Goal: Complete application form

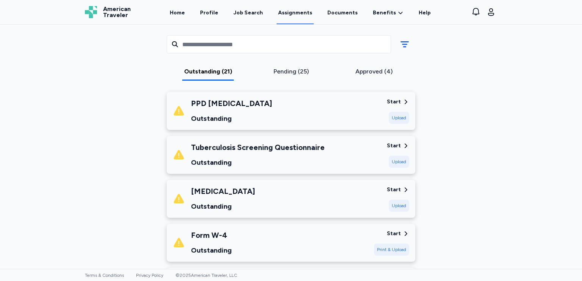
scroll to position [502, 0]
click at [398, 191] on div "Start" at bounding box center [394, 191] width 14 height 8
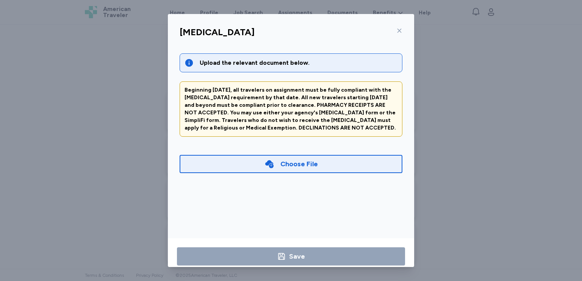
click at [396, 35] on div at bounding box center [397, 31] width 9 height 12
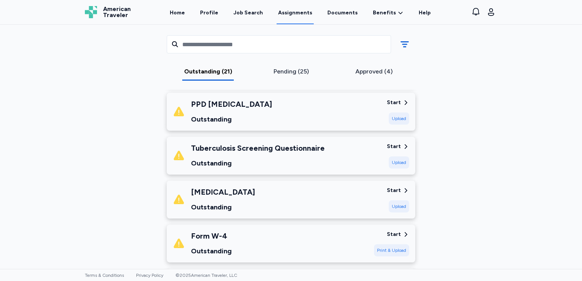
click at [457, 108] on div "Atrium Health Lake [PERSON_NAME] [DATE] - [DATE] Requirements All assignment re…" at bounding box center [291, 272] width 424 height 1464
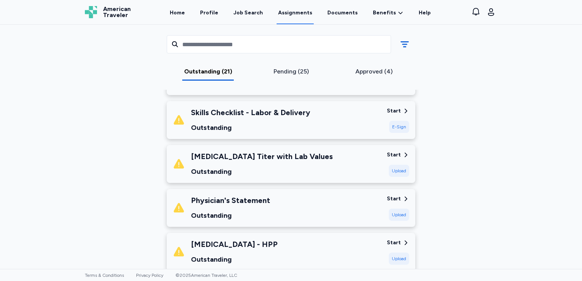
scroll to position [188, 0]
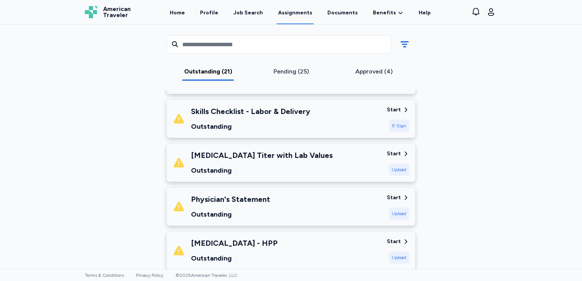
click at [390, 194] on div "Start" at bounding box center [394, 198] width 14 height 8
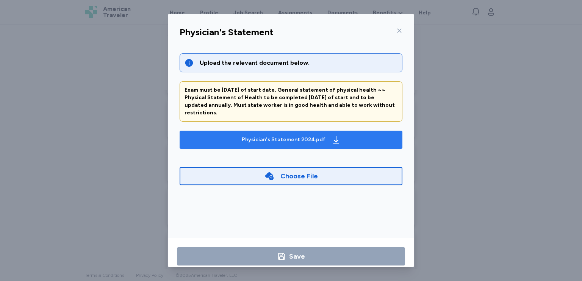
click at [349, 139] on button "Physician's Statement 2024.pdf" at bounding box center [291, 140] width 223 height 18
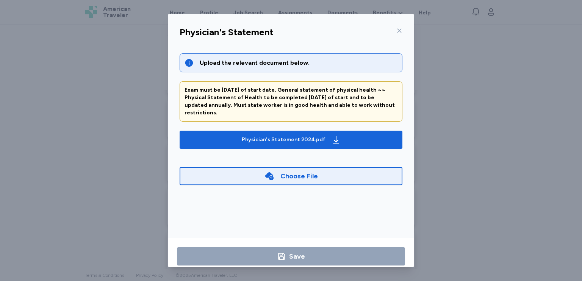
click at [130, 126] on div "Physician's Statement Upload the relevant document below. Exam must be [DATE] o…" at bounding box center [291, 140] width 582 height 281
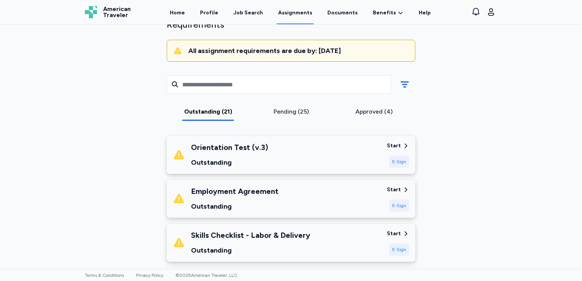
scroll to position [0, 0]
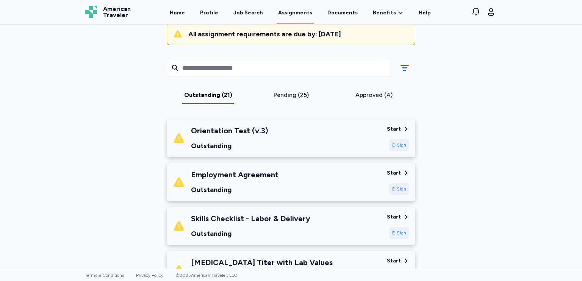
scroll to position [81, 0]
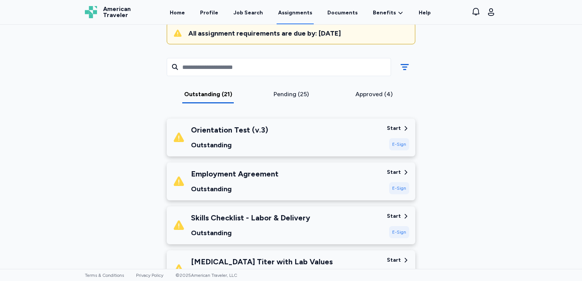
click at [395, 172] on div "Start" at bounding box center [394, 173] width 14 height 8
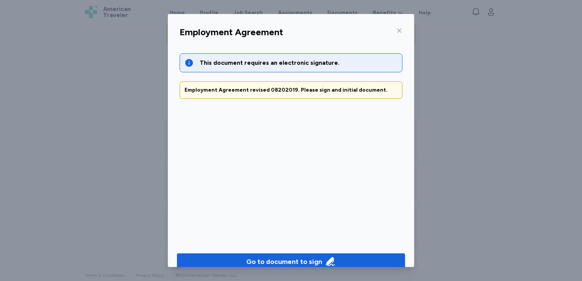
scroll to position [12, 0]
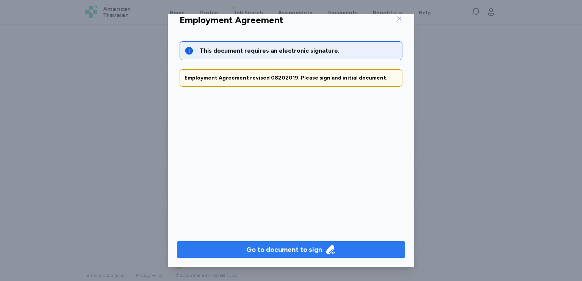
click at [325, 252] on icon "button" at bounding box center [330, 249] width 11 height 11
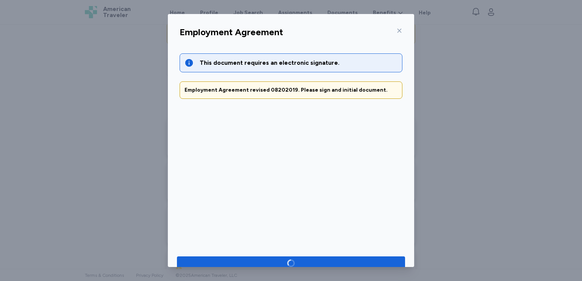
click at [430, 152] on div "Employment Agreement This document requires an electronic signature. Employment…" at bounding box center [291, 140] width 582 height 281
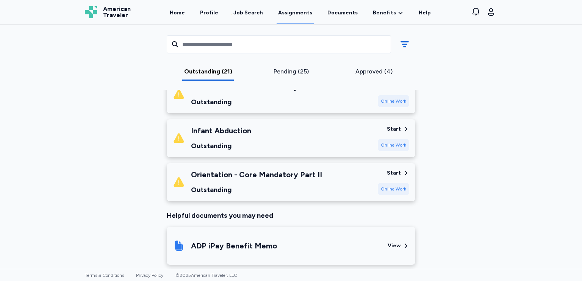
scroll to position [917, 0]
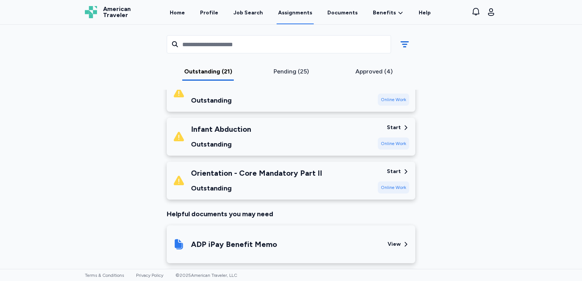
click at [395, 170] on div "Start" at bounding box center [394, 172] width 14 height 8
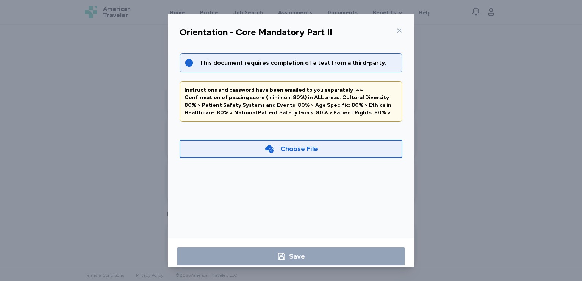
click at [324, 147] on div "Choose File" at bounding box center [291, 149] width 223 height 18
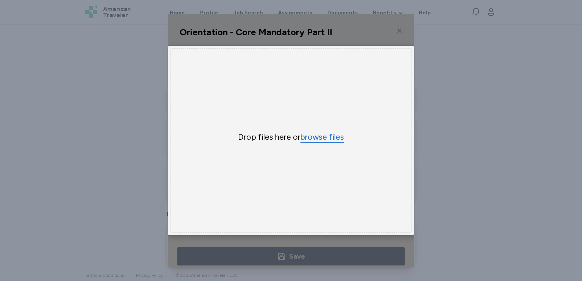
click at [324, 132] on button "browse files" at bounding box center [323, 137] width 44 height 11
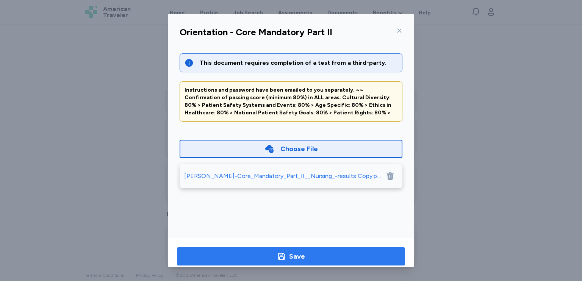
click at [341, 257] on span "Save" at bounding box center [291, 256] width 216 height 11
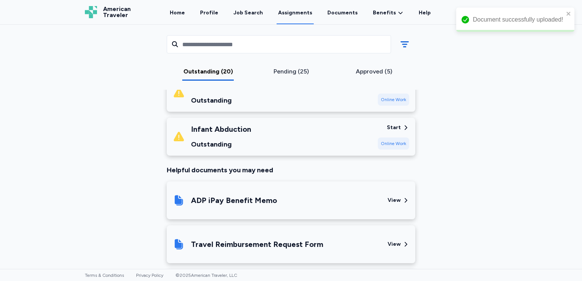
scroll to position [923, 0]
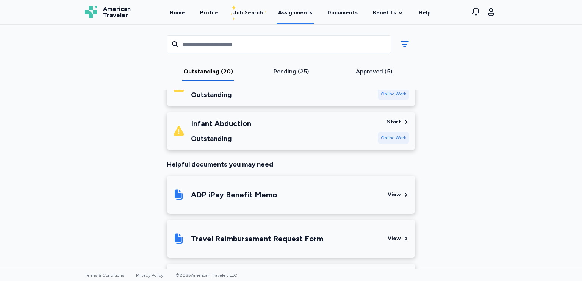
click at [388, 123] on div "Start" at bounding box center [394, 122] width 14 height 8
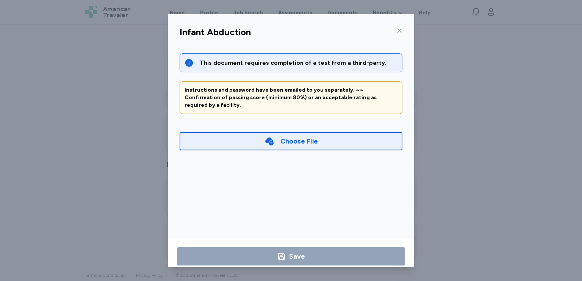
click at [327, 133] on div "Choose File" at bounding box center [291, 141] width 223 height 18
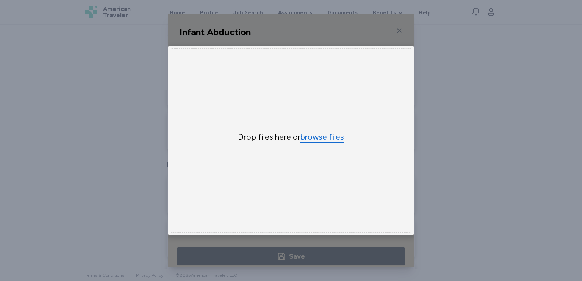
click at [327, 133] on button "browse files" at bounding box center [323, 137] width 44 height 11
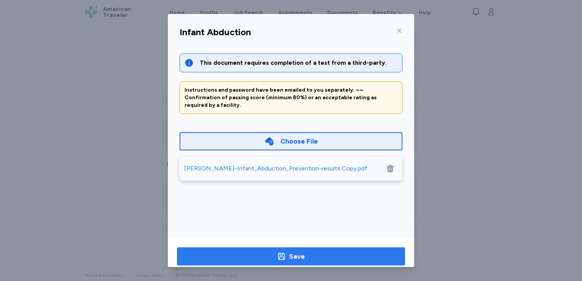
click at [268, 250] on button "Save" at bounding box center [291, 256] width 228 height 18
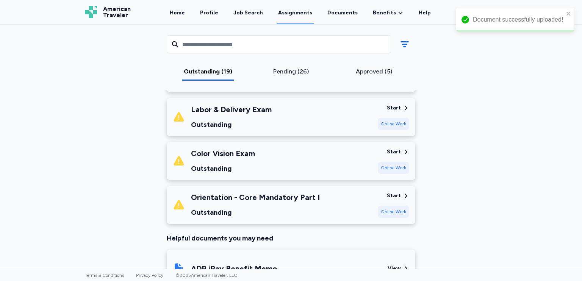
scroll to position [803, 0]
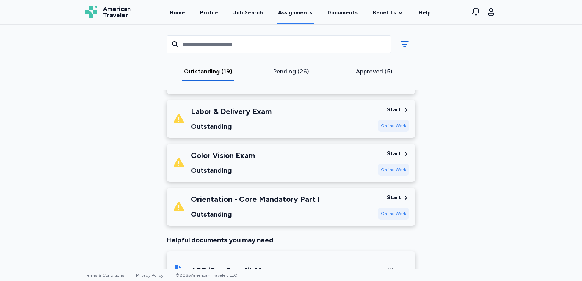
click at [390, 196] on div "Start" at bounding box center [394, 198] width 14 height 8
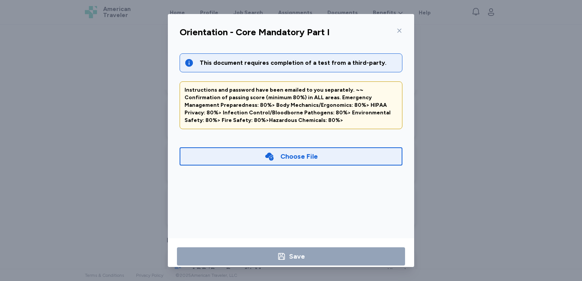
click at [283, 152] on div "Choose File" at bounding box center [299, 156] width 38 height 11
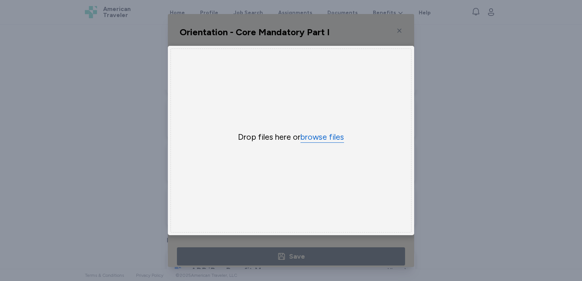
click at [317, 133] on button "browse files" at bounding box center [323, 137] width 44 height 11
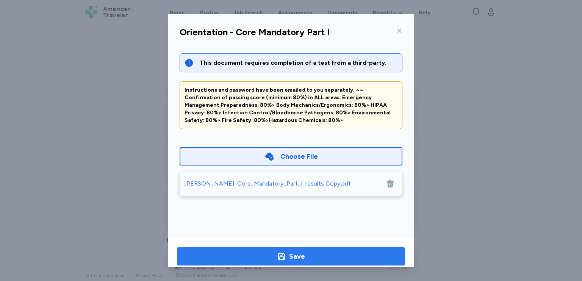
click at [308, 252] on span "Save" at bounding box center [291, 256] width 216 height 11
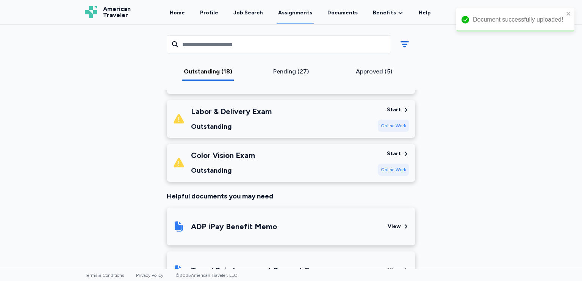
click at [399, 155] on div "Start" at bounding box center [398, 154] width 22 height 8
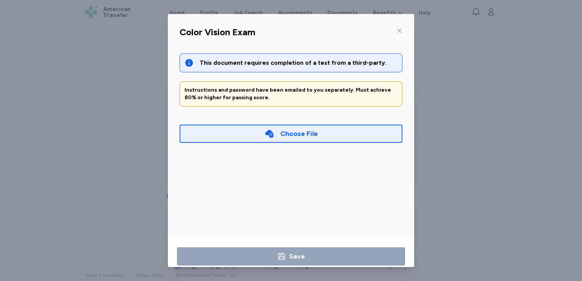
click at [326, 134] on div "Choose File" at bounding box center [291, 134] width 223 height 18
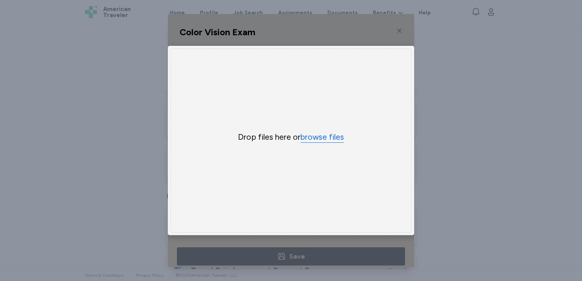
click at [326, 134] on button "browse files" at bounding box center [323, 137] width 44 height 11
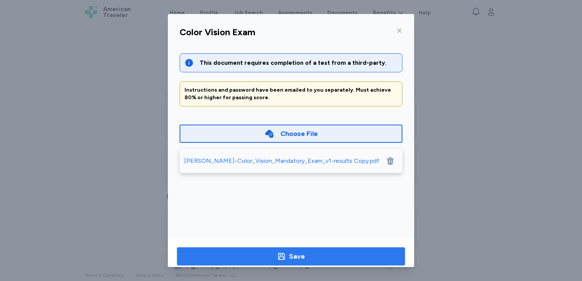
click at [306, 255] on span "Save" at bounding box center [291, 256] width 216 height 11
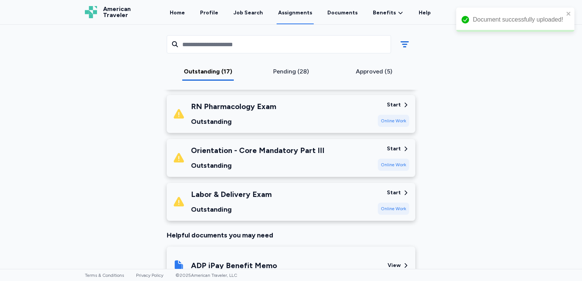
scroll to position [720, 0]
click at [384, 166] on div "Online Work" at bounding box center [393, 165] width 31 height 12
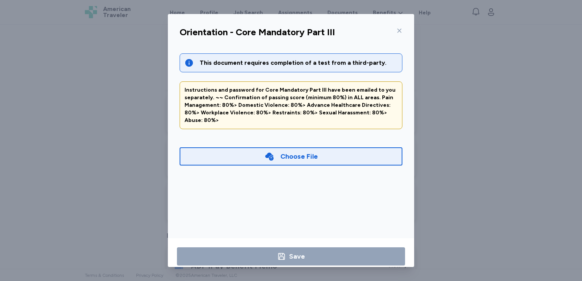
click at [312, 153] on div "Choose File" at bounding box center [299, 156] width 38 height 11
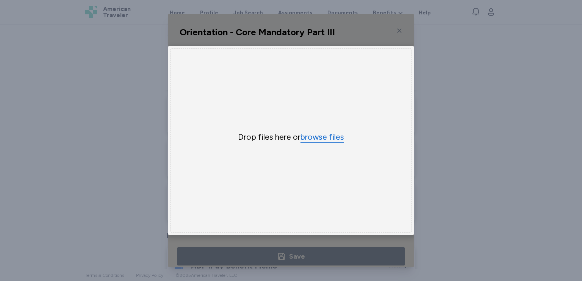
click at [317, 139] on button "browse files" at bounding box center [323, 137] width 44 height 11
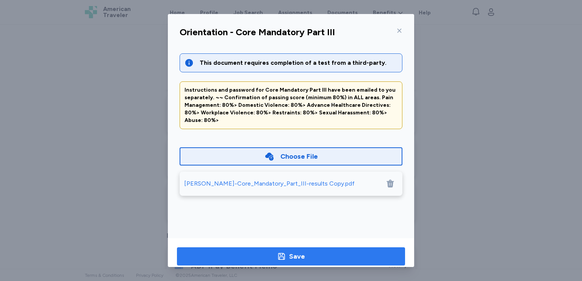
click at [321, 250] on button "Save" at bounding box center [291, 256] width 228 height 18
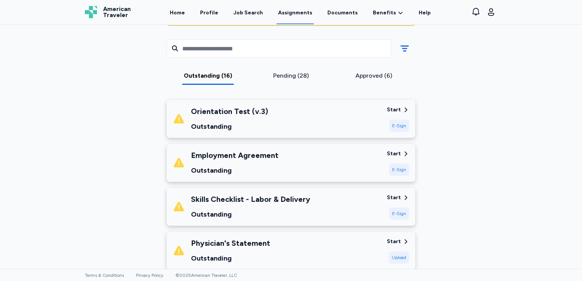
scroll to position [100, 0]
click at [393, 107] on div "Start" at bounding box center [394, 110] width 14 height 8
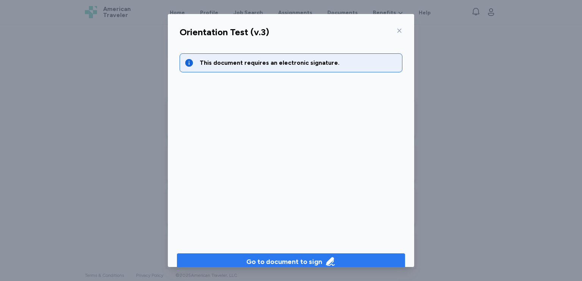
click at [333, 261] on span "Go to document to sign" at bounding box center [291, 262] width 216 height 11
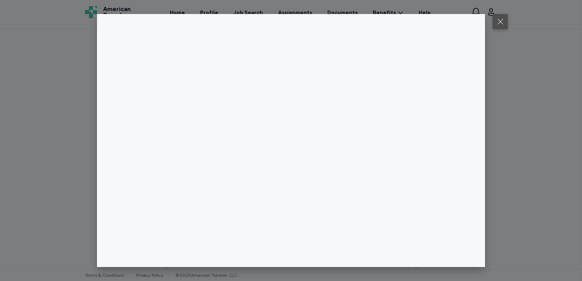
click at [499, 23] on button at bounding box center [500, 21] width 15 height 15
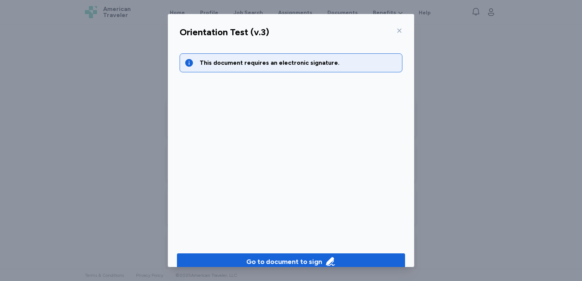
click at [396, 32] on icon at bounding box center [399, 31] width 6 height 6
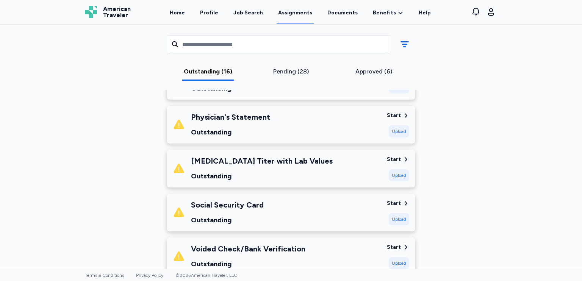
scroll to position [226, 0]
click at [396, 161] on div "Start" at bounding box center [394, 160] width 14 height 8
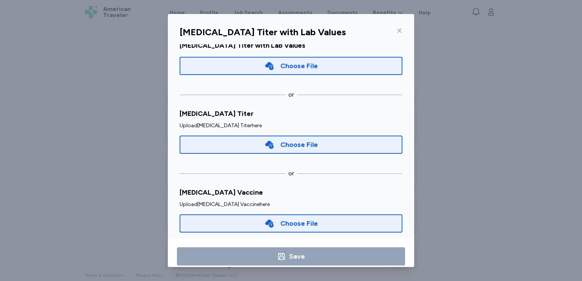
scroll to position [0, 0]
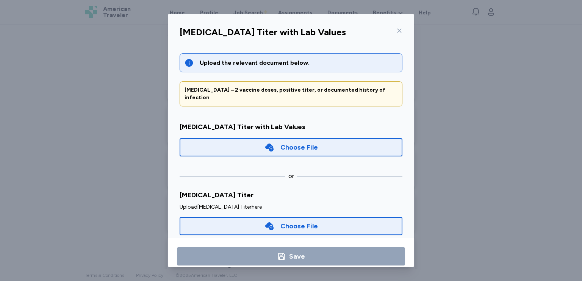
click at [393, 29] on div at bounding box center [397, 31] width 9 height 12
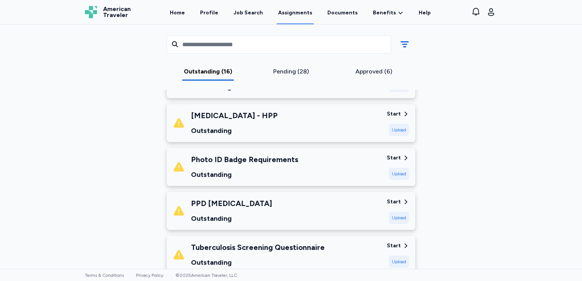
scroll to position [403, 0]
click at [395, 203] on div "Start" at bounding box center [394, 203] width 14 height 8
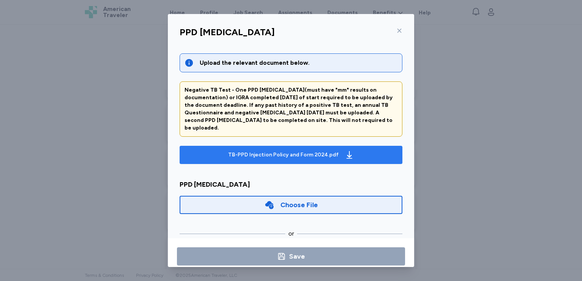
click at [327, 151] on div "TB-PPD Injection Policy and Form 2024.pdf" at bounding box center [283, 155] width 111 height 8
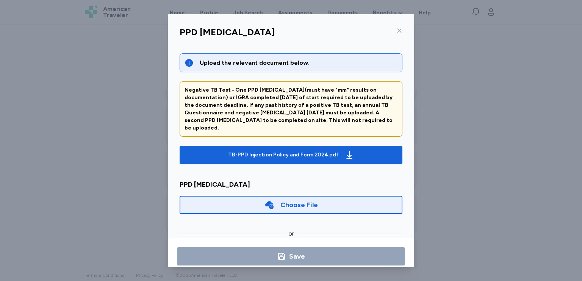
click at [480, 117] on div "PPD [MEDICAL_DATA] Upload the relevant document below. Negative TB Test - One P…" at bounding box center [291, 140] width 582 height 281
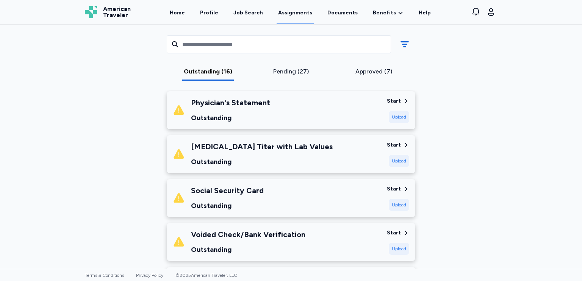
scroll to position [239, 0]
click at [397, 145] on div "Start" at bounding box center [394, 146] width 14 height 8
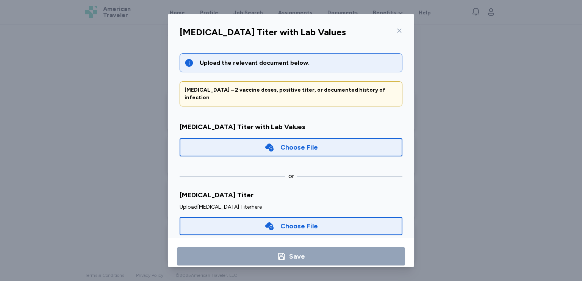
click at [515, 163] on div "[MEDICAL_DATA] Titer with Lab Values Upload the relevant document below. [MEDIC…" at bounding box center [291, 140] width 582 height 281
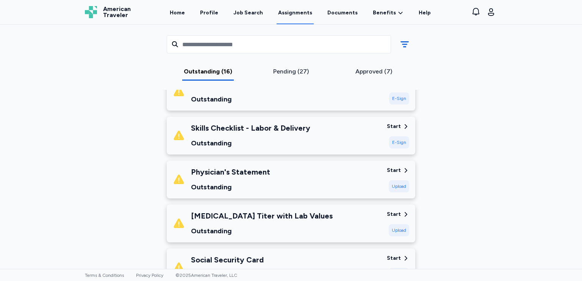
scroll to position [168, 0]
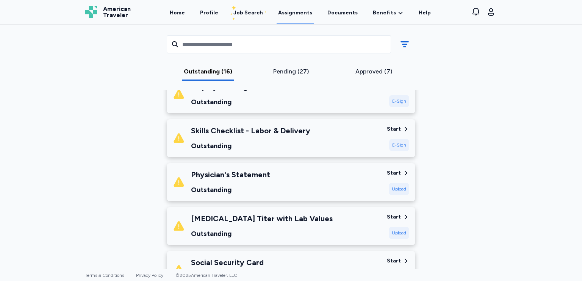
click at [397, 173] on div "Start" at bounding box center [394, 173] width 14 height 8
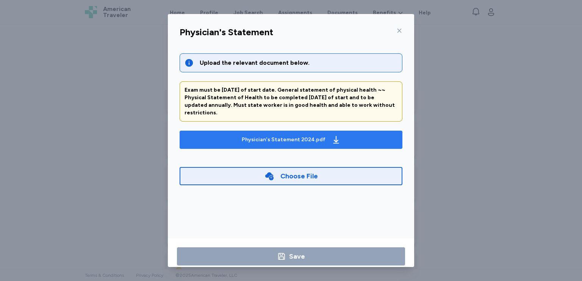
click at [341, 134] on span "Physician's Statement 2024.pdf" at bounding box center [291, 140] width 211 height 12
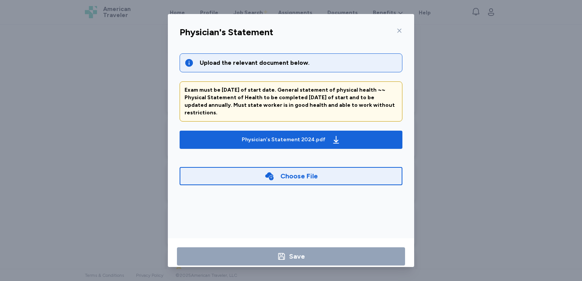
click at [174, 97] on div "Upload the relevant document below. Exam must be [DATE] of start date. General …" at bounding box center [291, 142] width 235 height 196
click at [152, 103] on div "Physician's Statement Upload the relevant document below. Exam must be [DATE] o…" at bounding box center [291, 140] width 582 height 281
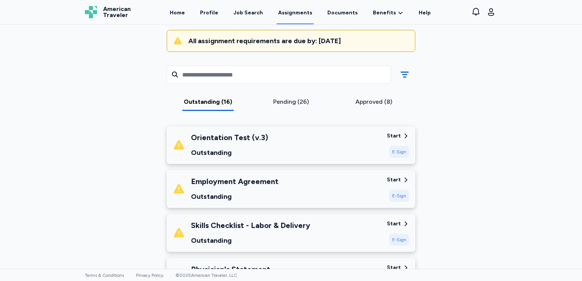
scroll to position [73, 0]
